Goal: Transaction & Acquisition: Download file/media

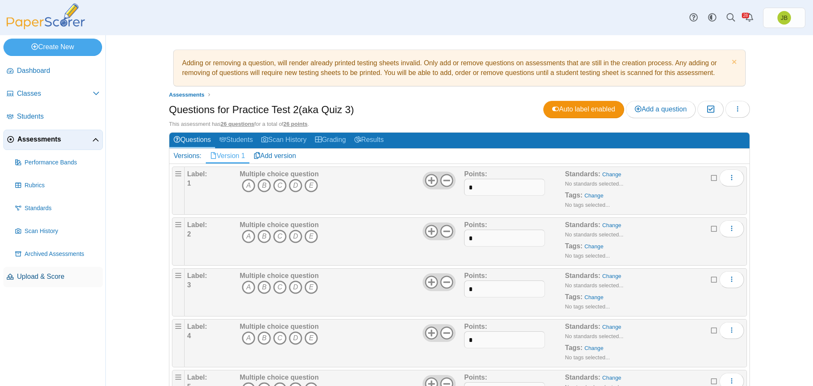
click at [51, 279] on span "Upload & Score" at bounding box center [58, 276] width 83 height 9
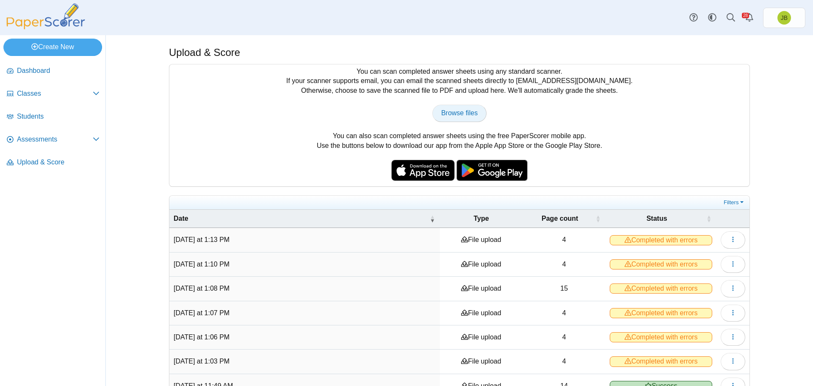
click at [461, 116] on span "Browse files" at bounding box center [459, 112] width 36 height 7
type input "**********"
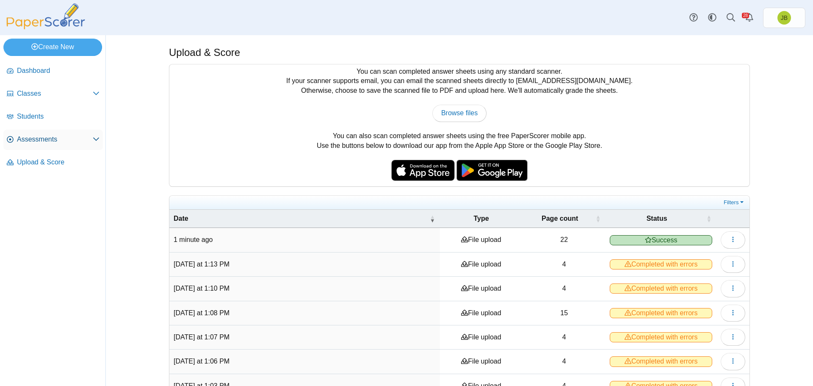
click at [63, 141] on span "Assessments" at bounding box center [55, 139] width 76 height 9
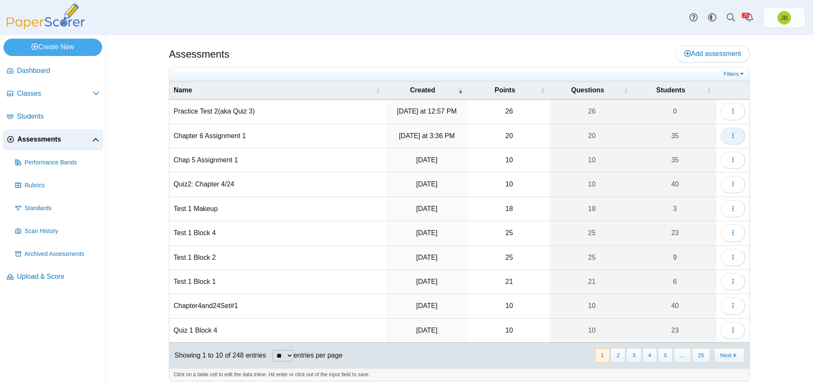
click at [729, 135] on icon "button" at bounding box center [732, 135] width 7 height 7
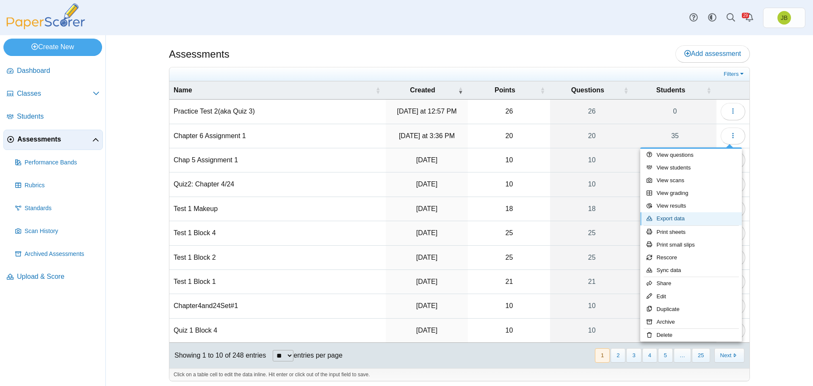
click at [671, 219] on link "Export data" at bounding box center [691, 218] width 102 height 13
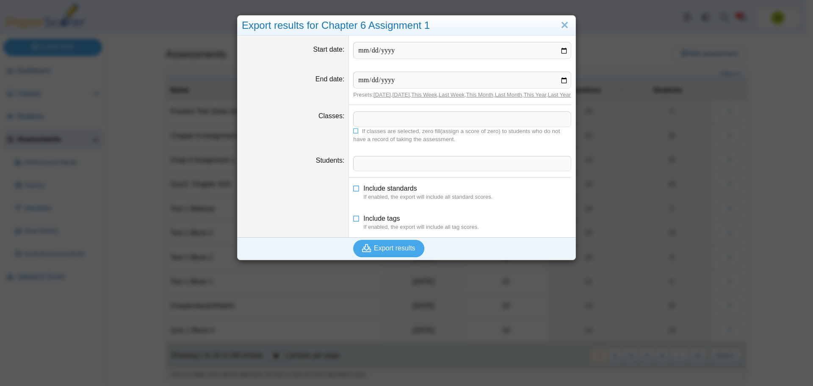
click at [387, 124] on span at bounding box center [461, 119] width 217 height 14
click at [377, 251] on span "Export results" at bounding box center [394, 247] width 41 height 7
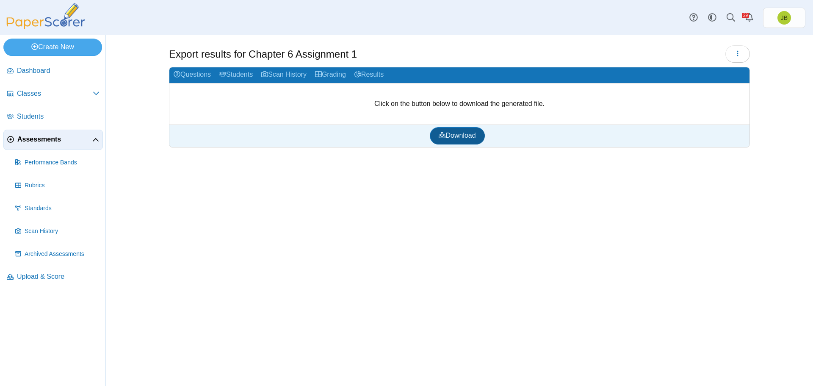
click at [460, 135] on span "Download" at bounding box center [457, 135] width 37 height 7
